Goal: Information Seeking & Learning: Learn about a topic

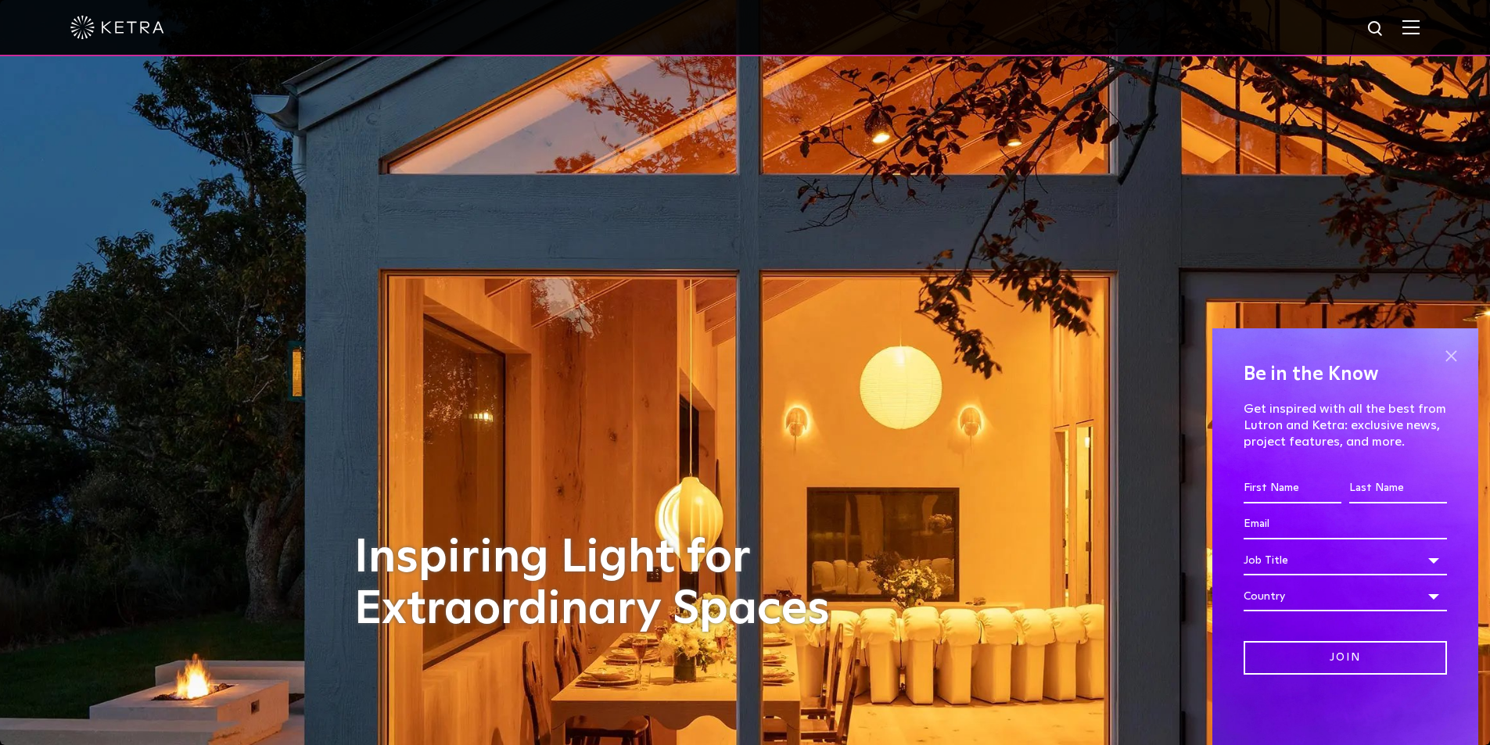
click at [1450, 353] on span at bounding box center [1450, 355] width 23 height 23
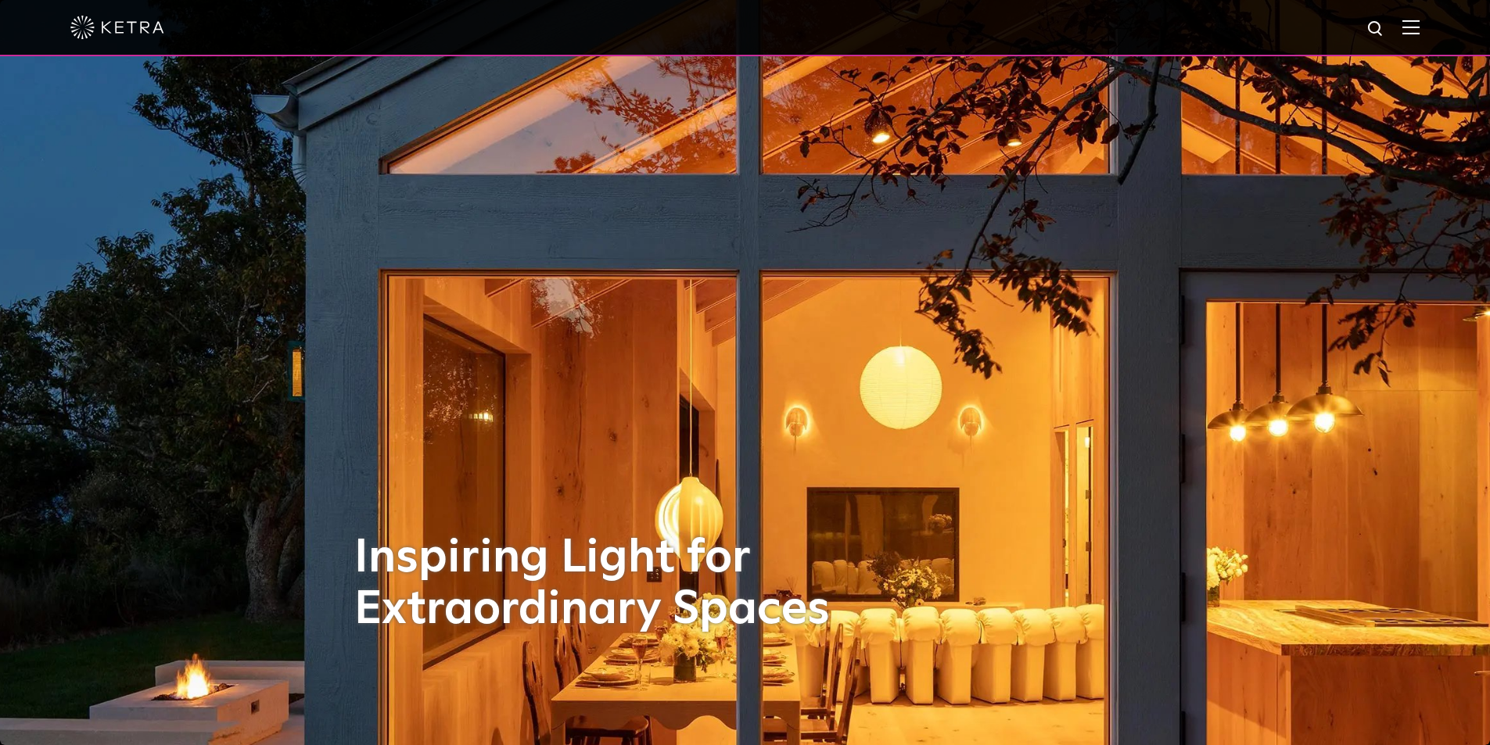
click at [1419, 23] on img at bounding box center [1410, 27] width 17 height 15
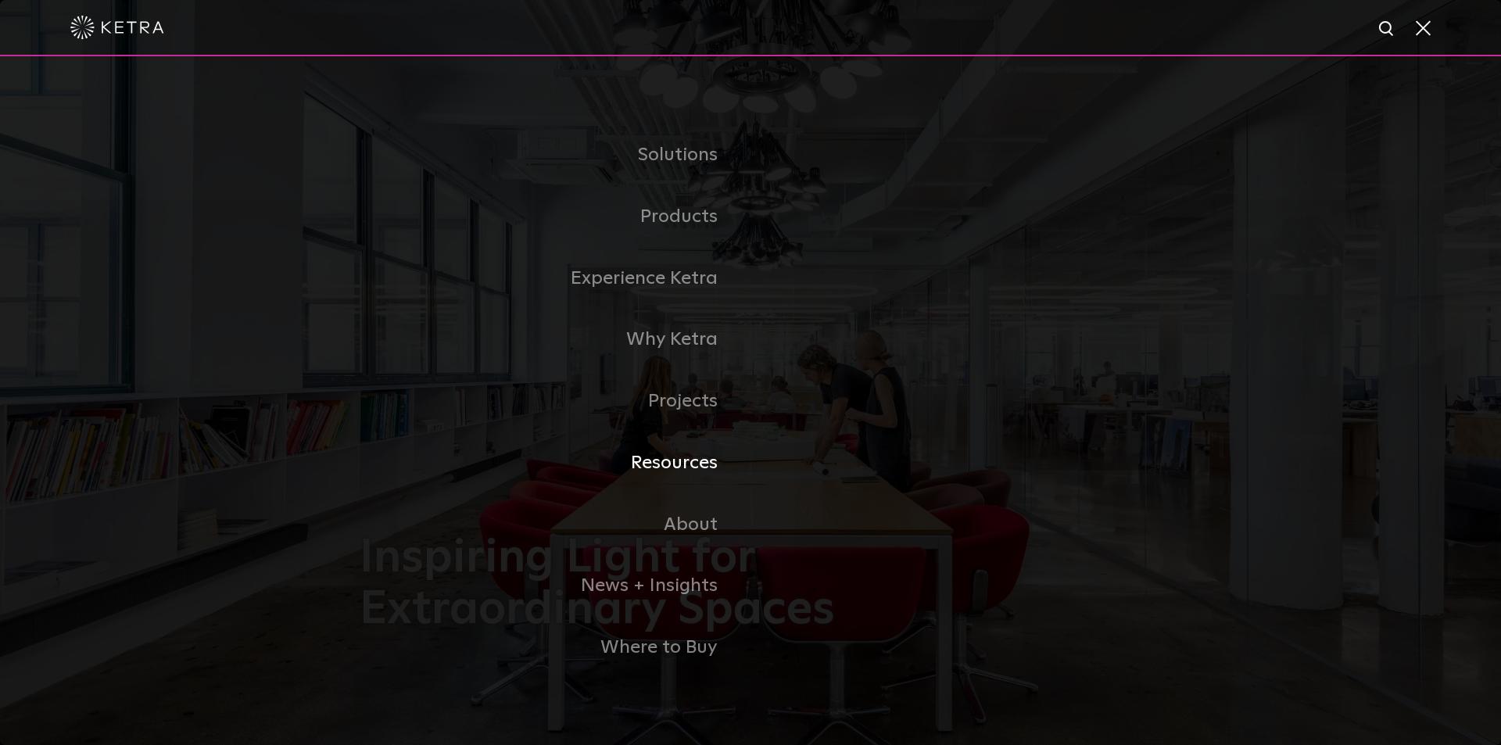
click at [693, 473] on link "Resources" at bounding box center [555, 463] width 391 height 62
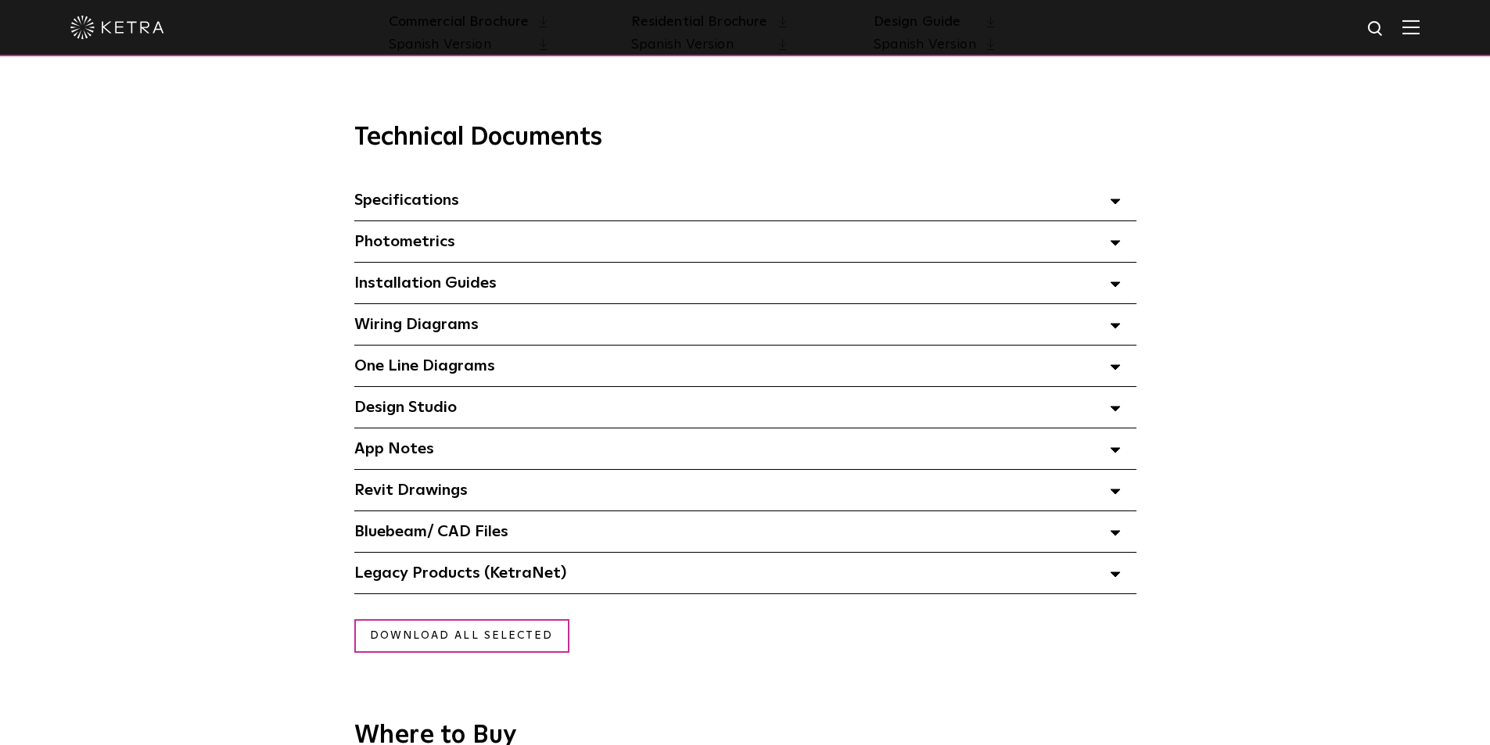
scroll to position [1042, 0]
click at [597, 207] on div "Specifications Select checkboxes to use the bulk download option below" at bounding box center [745, 201] width 782 height 41
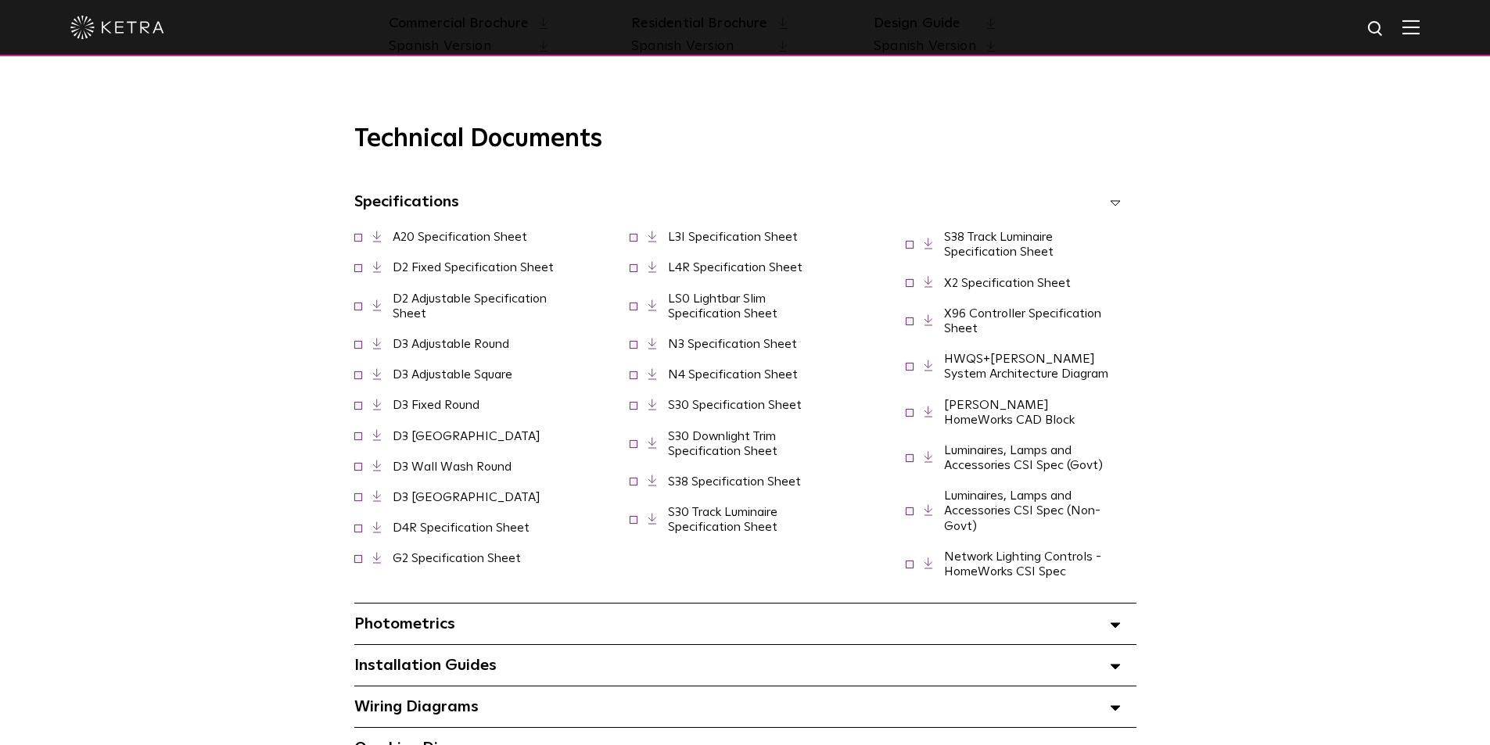
click at [461, 207] on div "Specifications Select checkboxes to use the bulk download option below" at bounding box center [745, 201] width 782 height 41
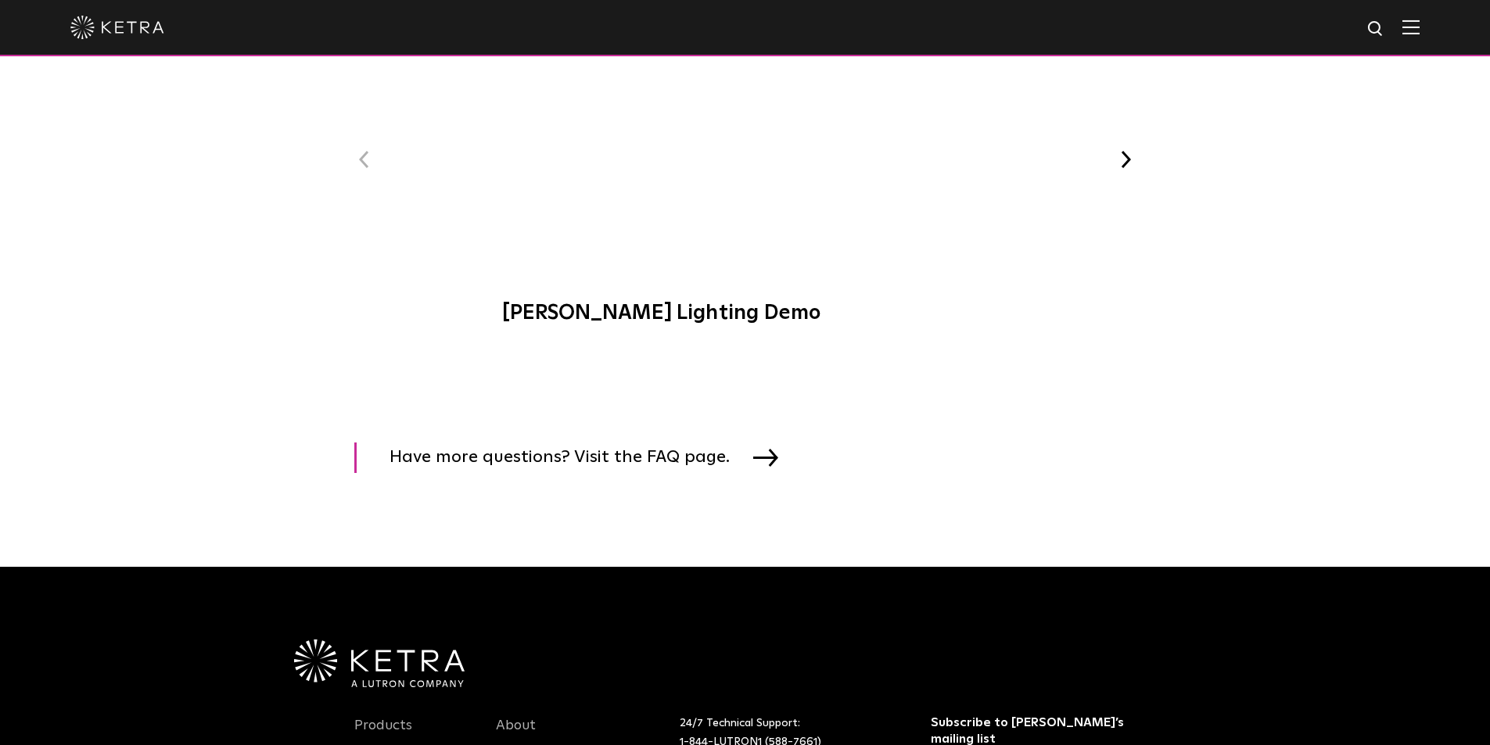
scroll to position [1824, 0]
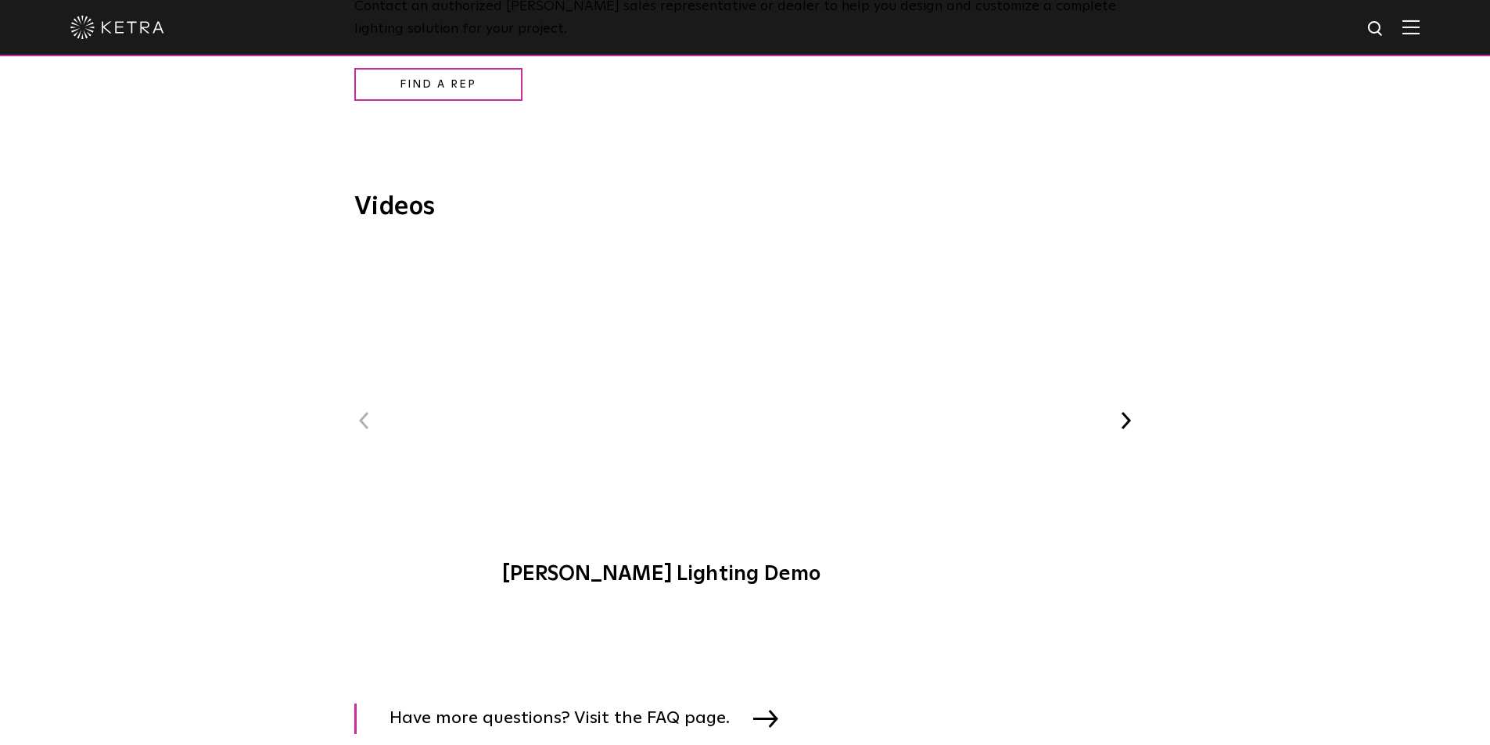
click at [732, 400] on span "Ketra Lighting Demo" at bounding box center [745, 425] width 526 height 356
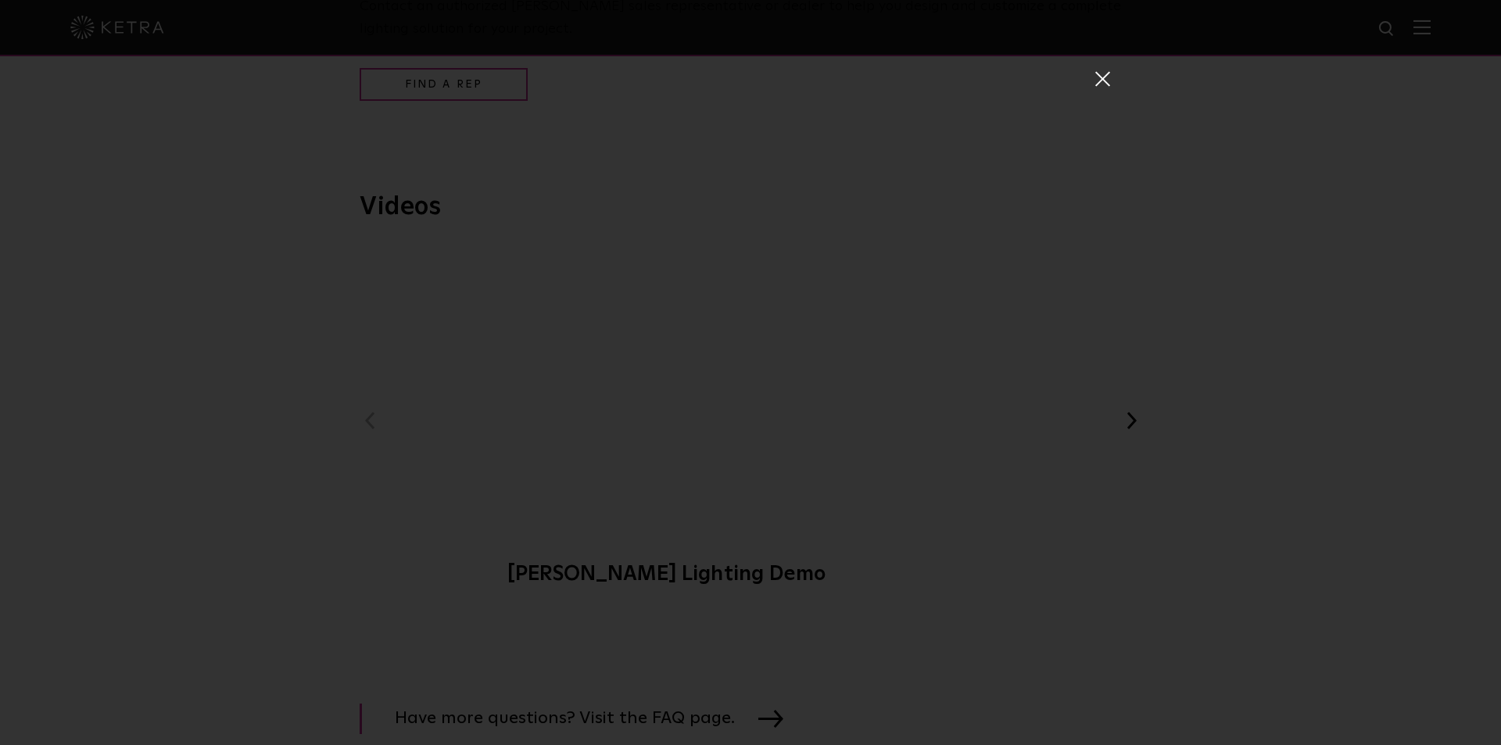
click at [1093, 84] on span at bounding box center [1101, 78] width 17 height 16
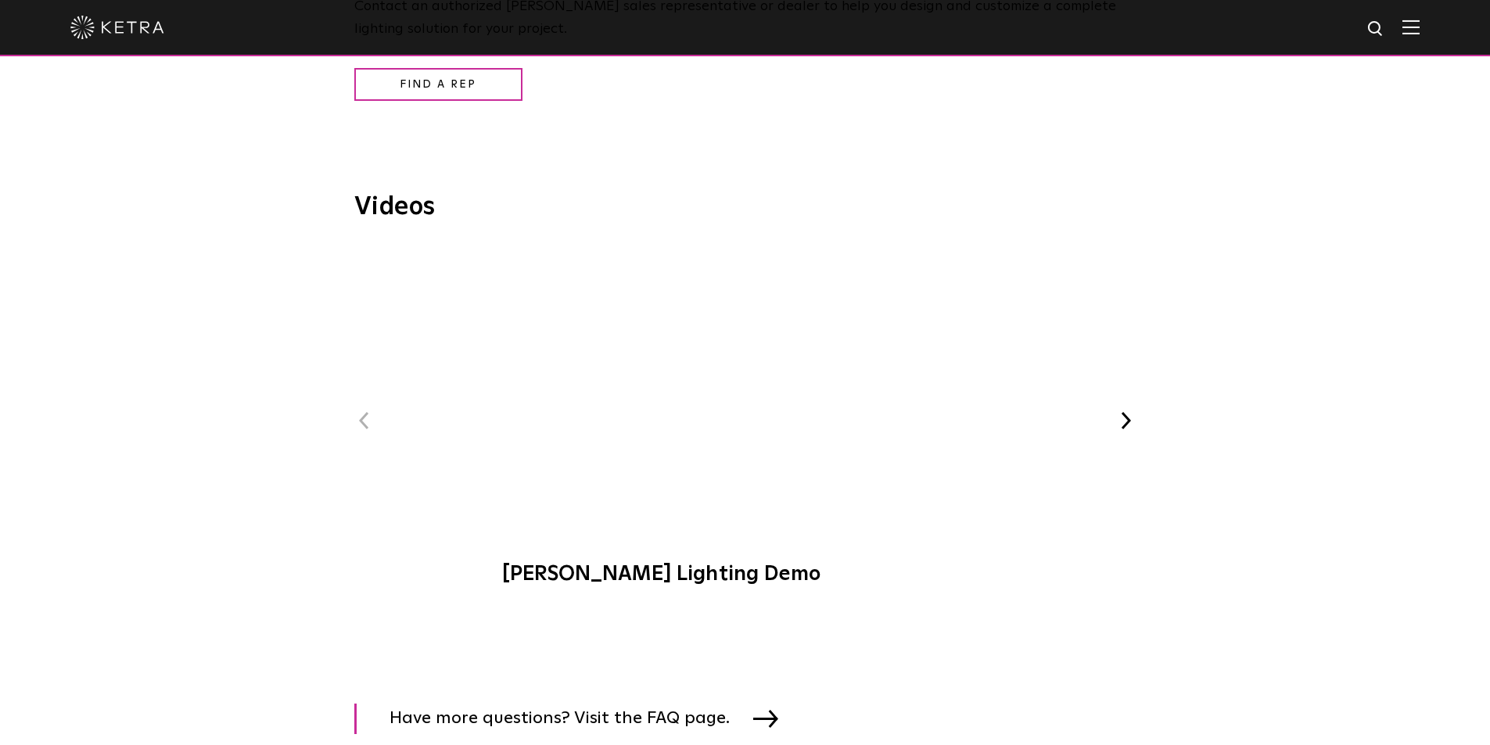
scroll to position [2416, 0]
